Goal: Communication & Community: Ask a question

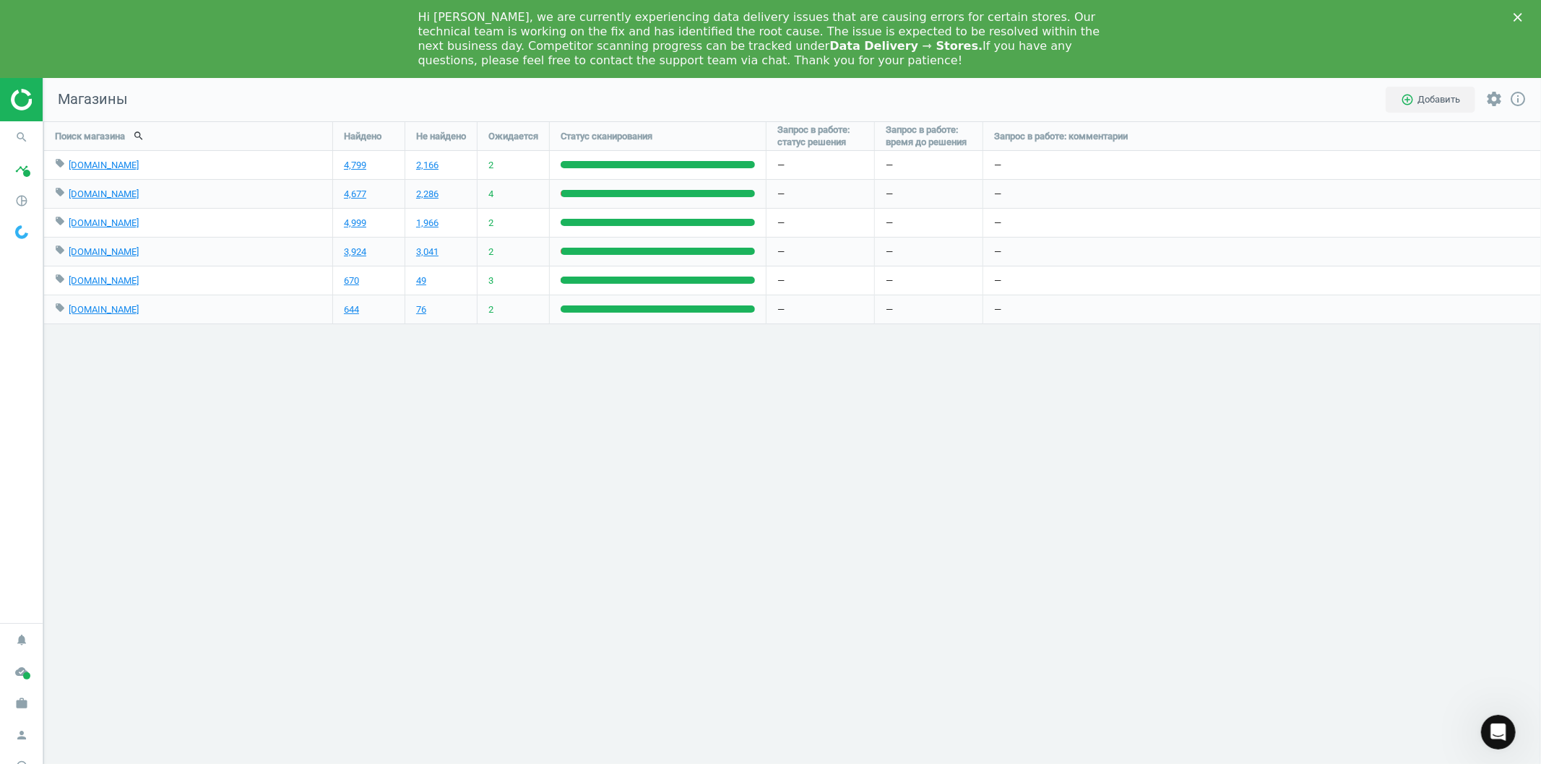
click at [1505, 743] on div "Відкрити програму для спілкування Intercom" at bounding box center [1497, 732] width 48 height 48
click at [1493, 731] on icon "Закрити програму для спілкування Intercom" at bounding box center [1497, 731] width 17 height 17
click at [1493, 731] on icon "Відкрити програму для спілкування Intercom" at bounding box center [1498, 732] width 24 height 24
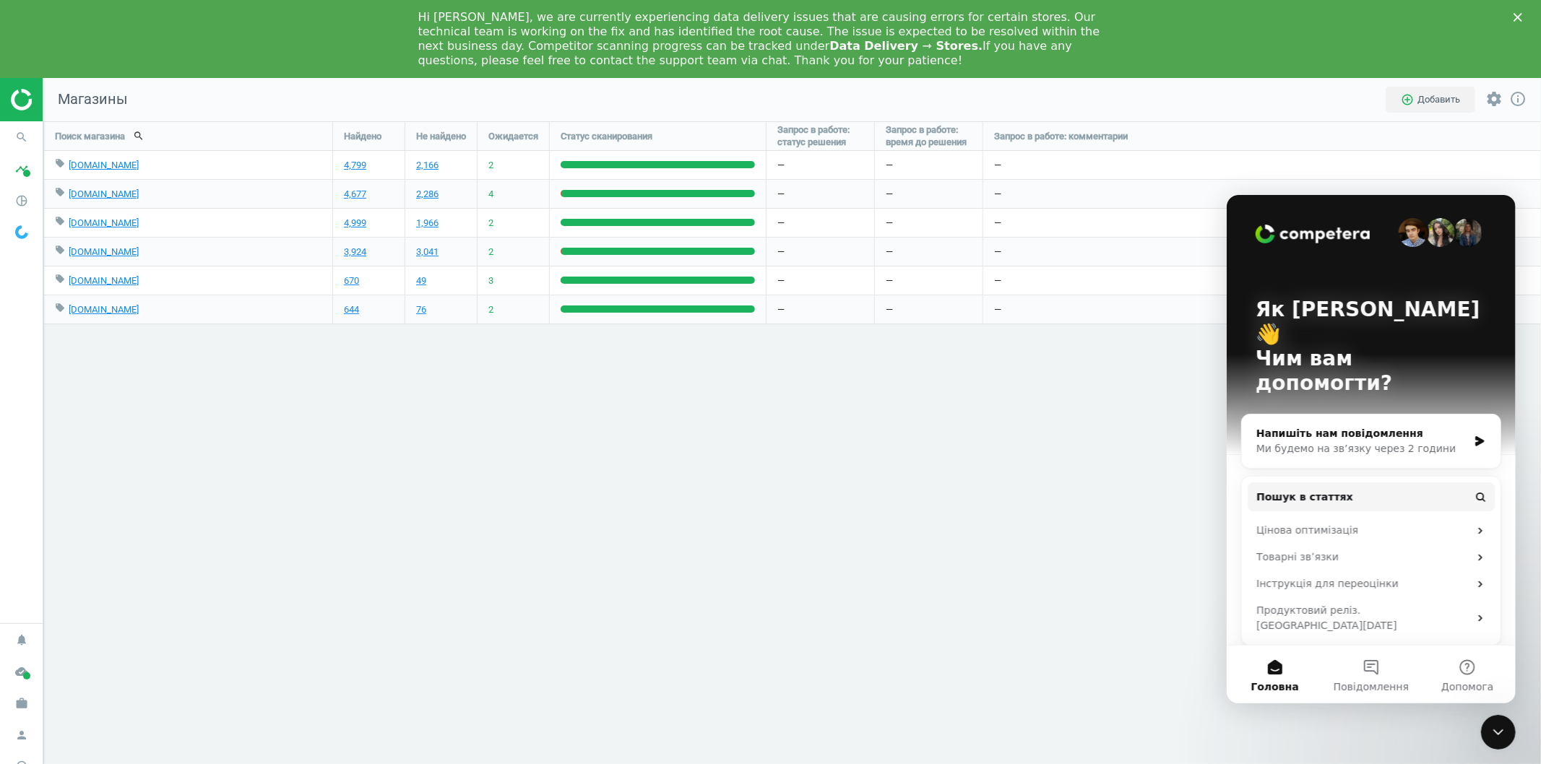
click at [1367, 425] on div "Напишіть нам повідомлення" at bounding box center [1361, 432] width 212 height 15
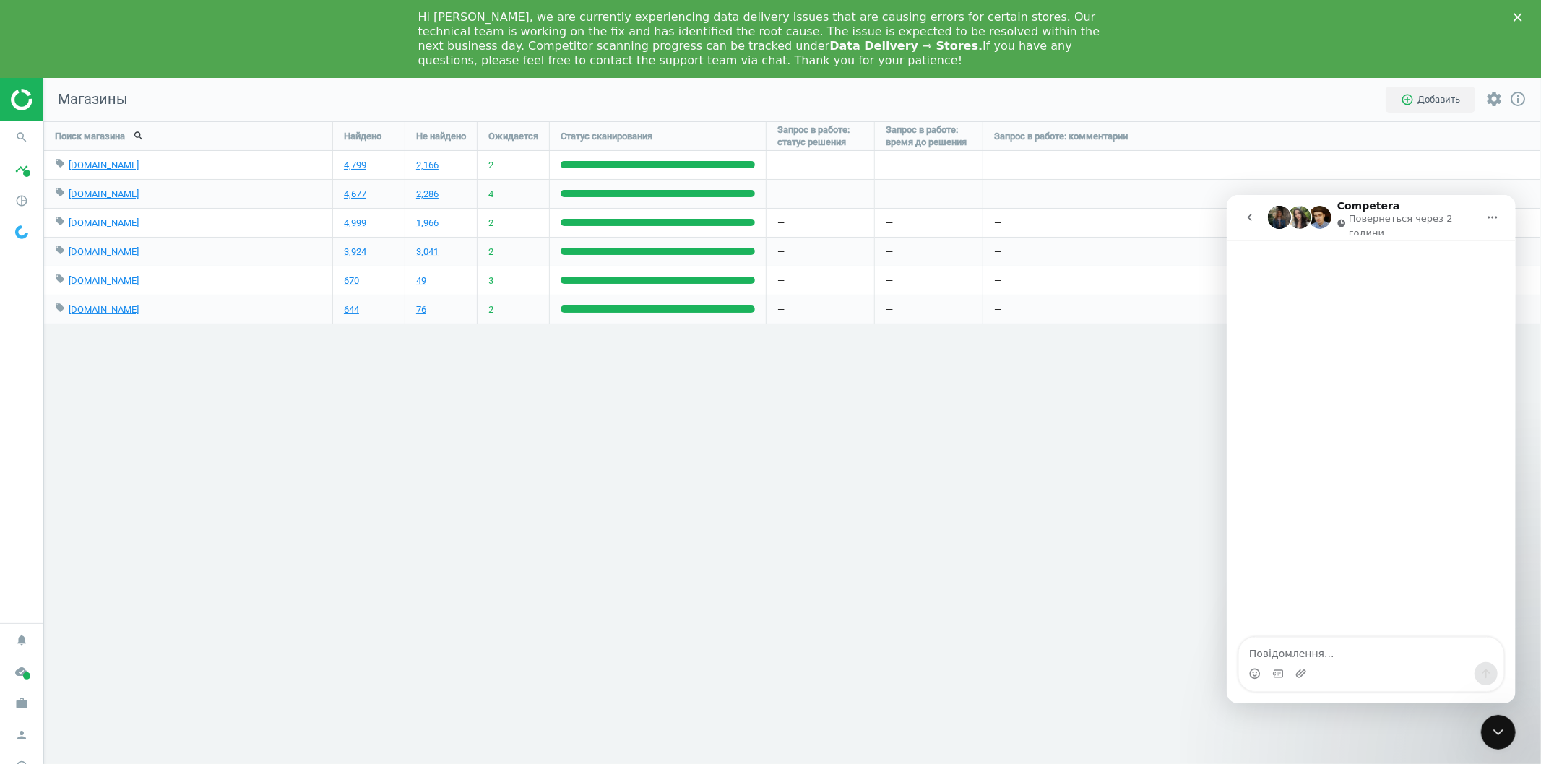
click at [1302, 654] on textarea "Повідомлення..." at bounding box center [1370, 649] width 264 height 25
type textarea "L"
type textarea "Доброго ранку.Прохання проінформувати коли відновиться робота кабінету"
click at [1486, 672] on icon "Надіслати повідомлення…" at bounding box center [1485, 673] width 8 height 9
